Goal: Task Accomplishment & Management: Use online tool/utility

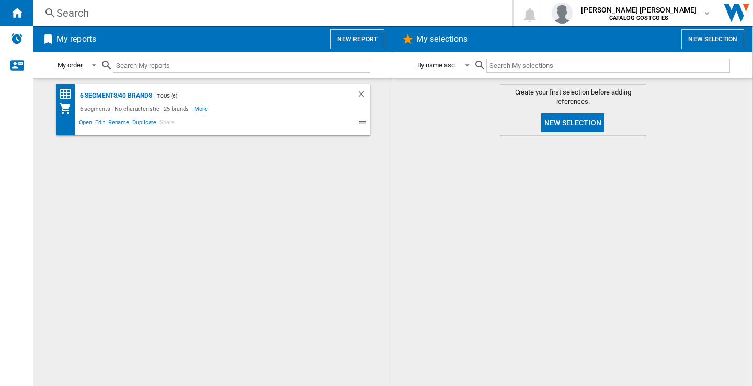
click at [368, 33] on button "New report" at bounding box center [357, 39] width 54 height 20
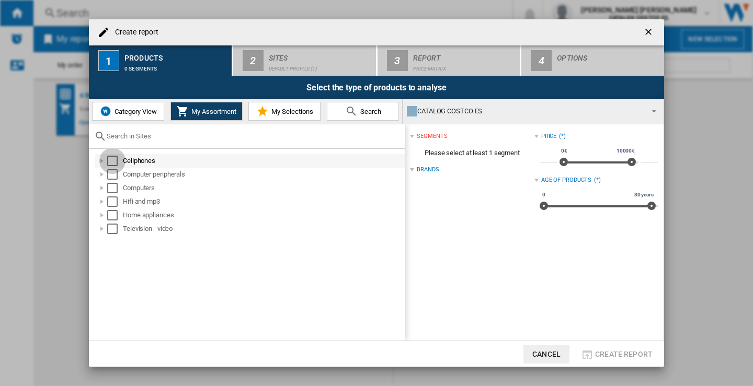
click at [111, 163] on div "Select" at bounding box center [112, 161] width 10 height 10
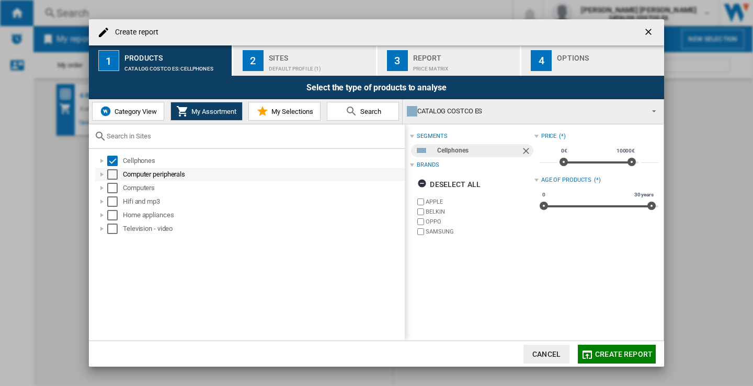
click at [114, 175] on div "Select" at bounding box center [112, 174] width 10 height 10
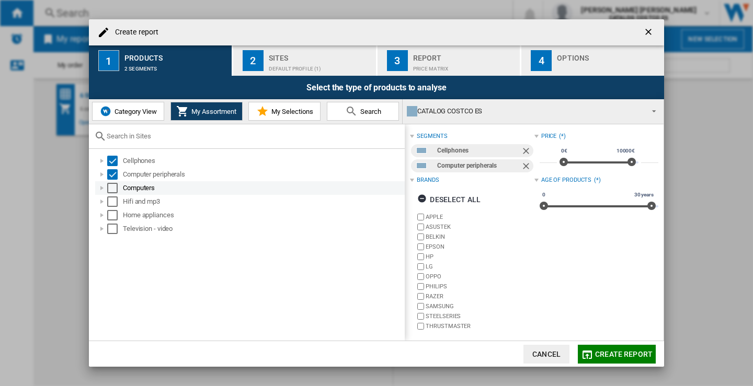
click at [112, 189] on div "Select" at bounding box center [112, 188] width 10 height 10
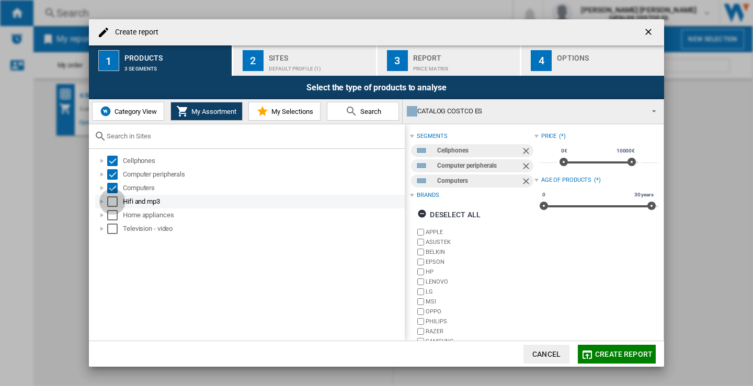
click at [112, 203] on div "Select" at bounding box center [112, 202] width 10 height 10
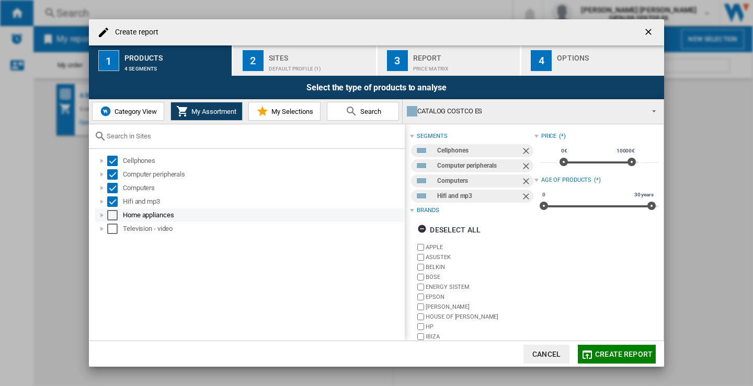
click at [111, 216] on div "Select" at bounding box center [112, 215] width 10 height 10
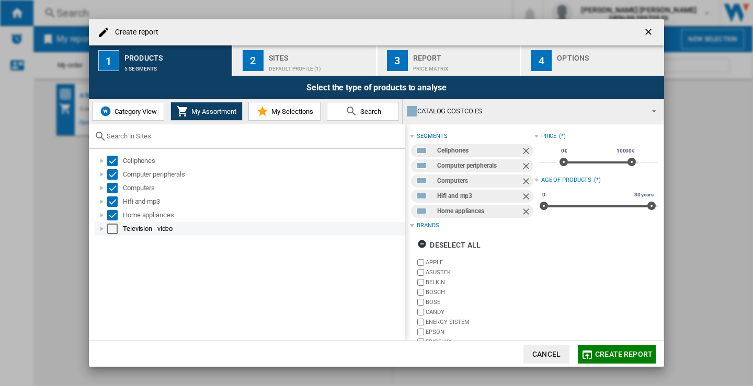
click at [111, 229] on div "Select" at bounding box center [112, 229] width 10 height 10
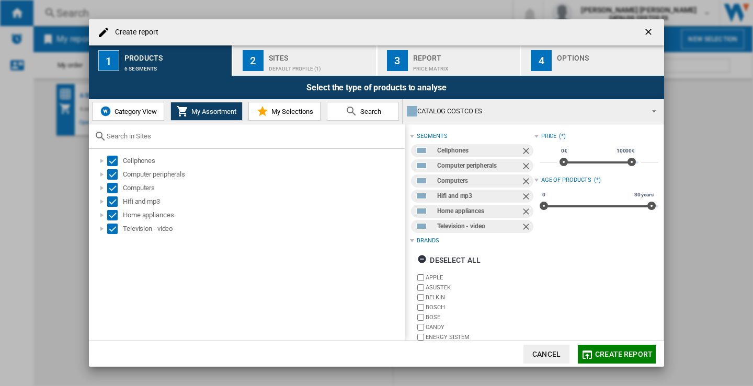
click at [299, 52] on div "Sites" at bounding box center [320, 55] width 103 height 11
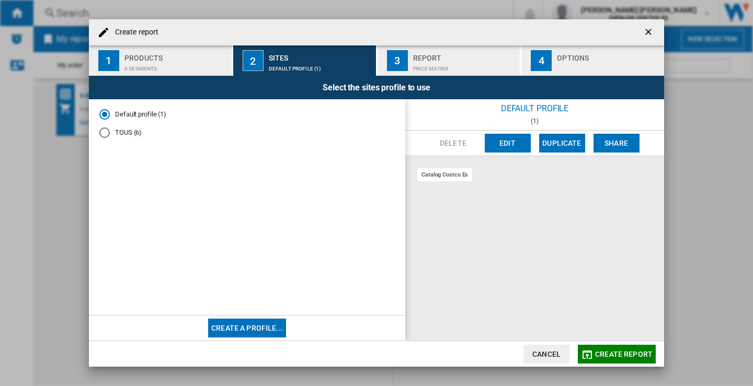
click at [103, 134] on div "TOUS (6)" at bounding box center [104, 133] width 10 height 10
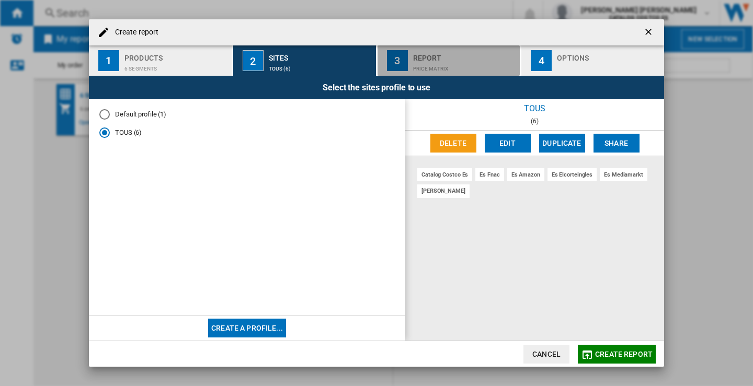
click at [422, 62] on div "Price Matrix" at bounding box center [464, 66] width 103 height 11
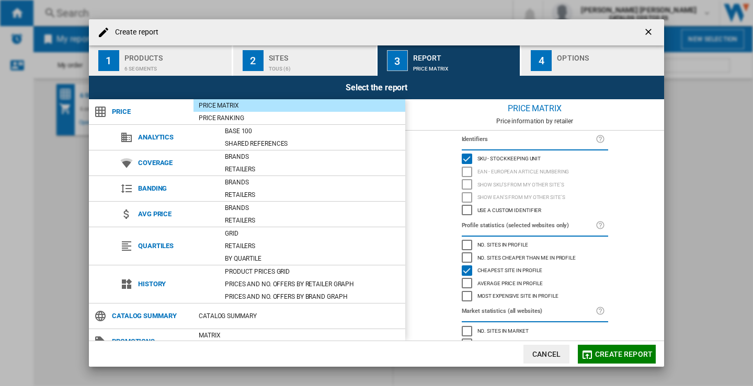
click at [569, 53] on div "Options" at bounding box center [608, 55] width 103 height 11
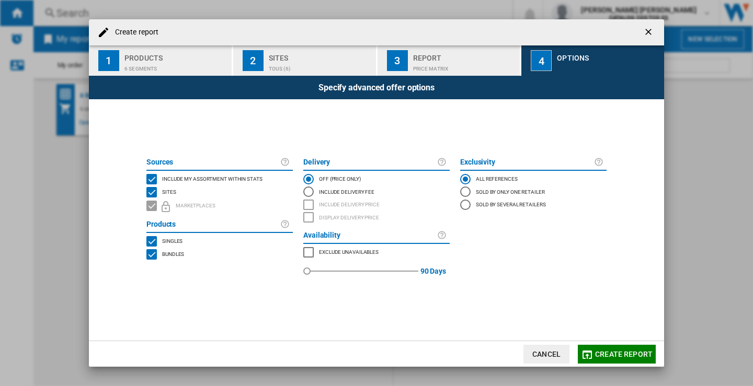
click at [618, 352] on span "Create report" at bounding box center [624, 354] width 58 height 8
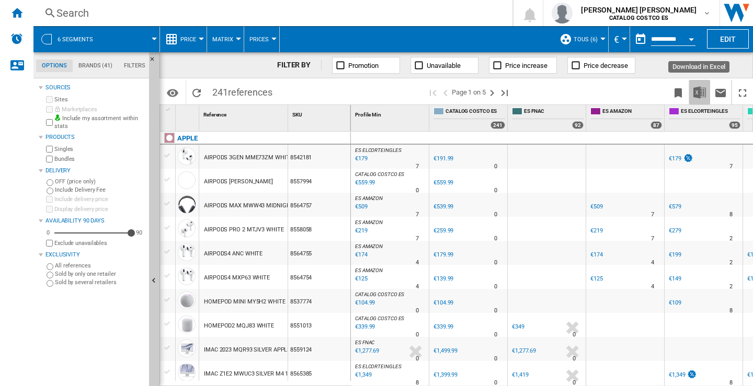
click at [700, 93] on img "Download in Excel" at bounding box center [699, 92] width 13 height 13
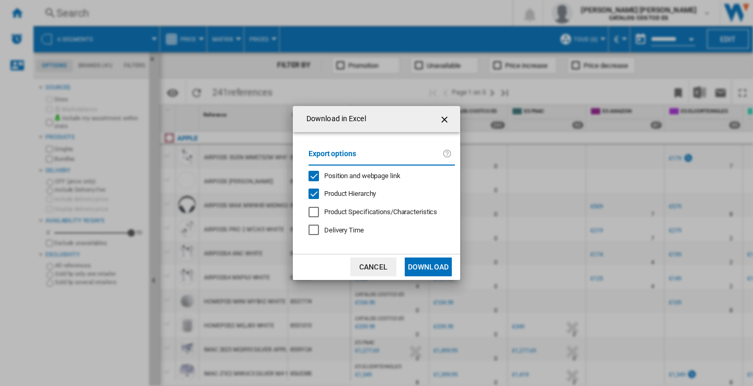
click at [430, 265] on button "Download" at bounding box center [428, 267] width 47 height 19
